Goal: Task Accomplishment & Management: Use online tool/utility

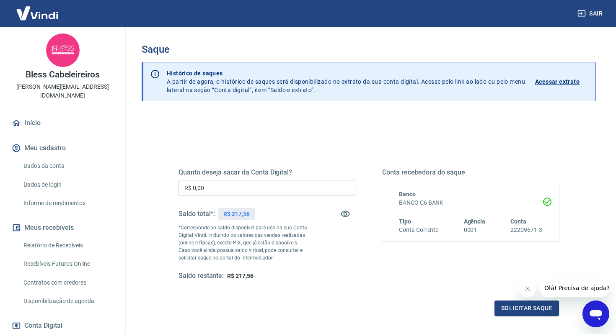
click at [213, 188] on input "R$ 0,00" at bounding box center [266, 187] width 177 height 15
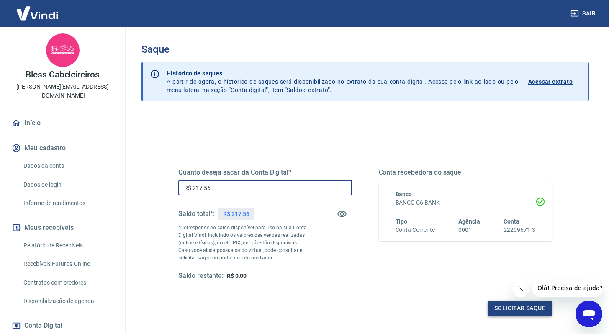
type input "R$ 217,56"
click at [503, 307] on button "Solicitar saque" at bounding box center [520, 308] width 64 height 15
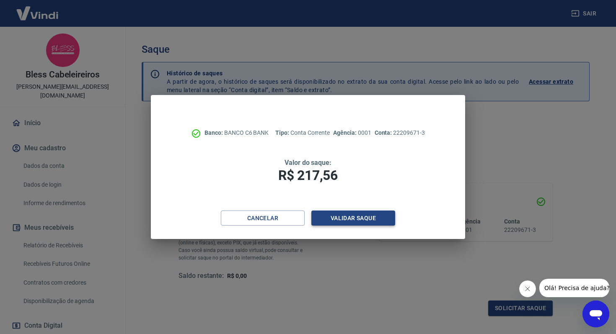
click at [361, 214] on button "Validar saque" at bounding box center [353, 218] width 84 height 15
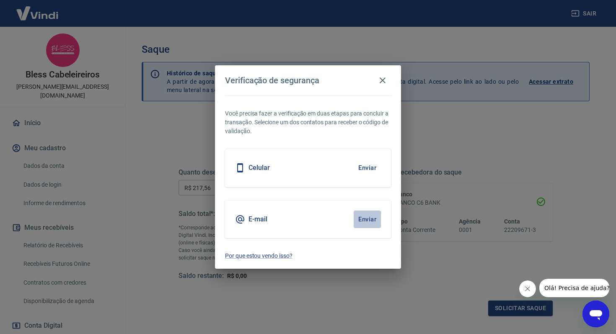
click at [366, 219] on button "Enviar" at bounding box center [366, 220] width 27 height 18
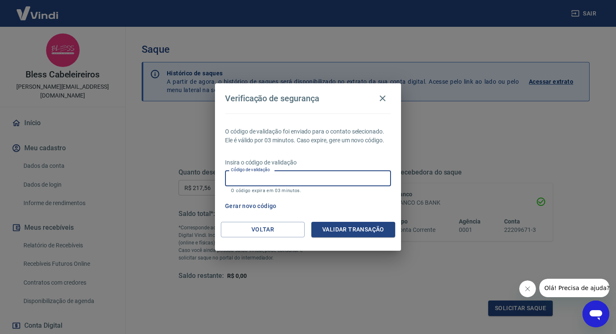
click at [335, 181] on input "Código de validação" at bounding box center [308, 177] width 166 height 15
paste input "631342"
type input "631342"
click at [339, 231] on button "Validar transação" at bounding box center [353, 229] width 84 height 15
